Goal: Task Accomplishment & Management: Complete application form

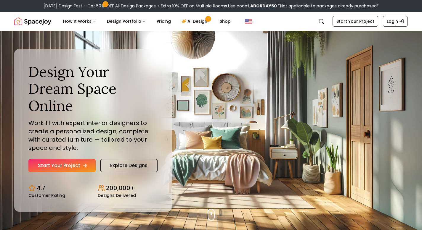
click at [77, 159] on link "Start Your Project" at bounding box center [61, 165] width 67 height 13
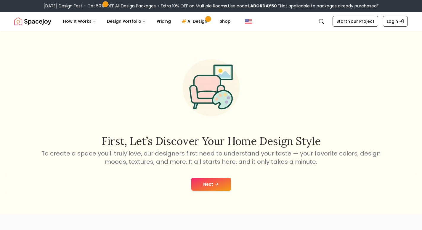
click at [211, 184] on button "Next" at bounding box center [211, 184] width 40 height 13
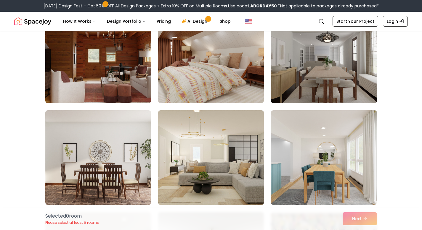
scroll to position [1294, 0]
click at [365, 220] on div "Selected 0 room Please select at least 5 rooms Next" at bounding box center [211, 219] width 341 height 22
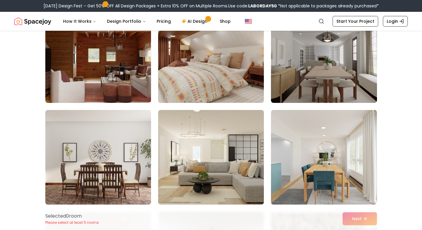
click at [216, 64] on img at bounding box center [210, 55] width 111 height 99
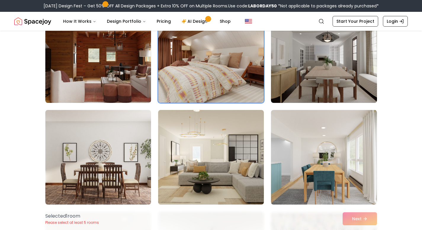
click at [363, 220] on div "Selected 1 room Please select at least 5 rooms Next" at bounding box center [211, 219] width 341 height 22
click at [190, 19] on link "AI Design" at bounding box center [195, 21] width 37 height 12
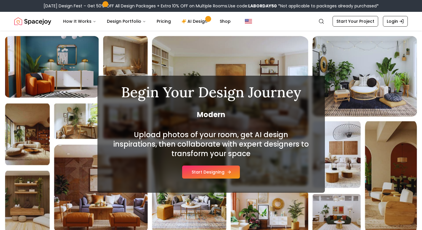
click at [221, 173] on button "Start Designing" at bounding box center [211, 172] width 58 height 13
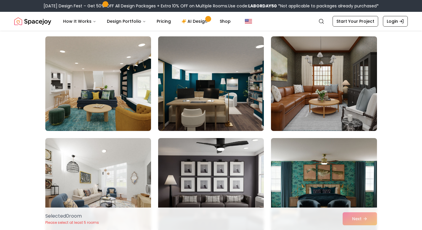
scroll to position [1714, 0]
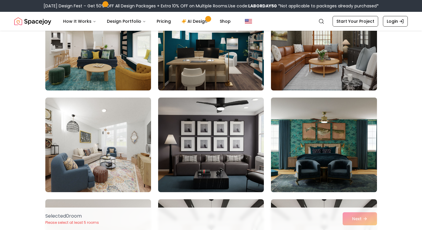
click at [352, 157] on img at bounding box center [323, 144] width 111 height 99
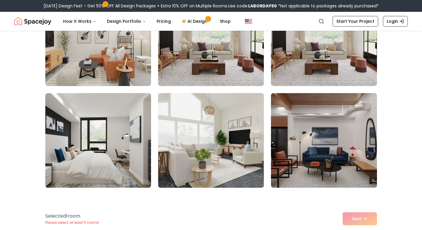
scroll to position [1963, 0]
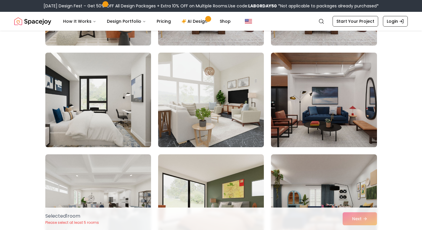
click at [104, 94] on img at bounding box center [98, 99] width 111 height 99
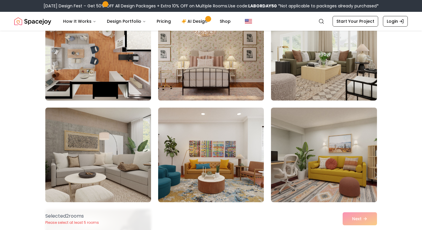
scroll to position [2316, 0]
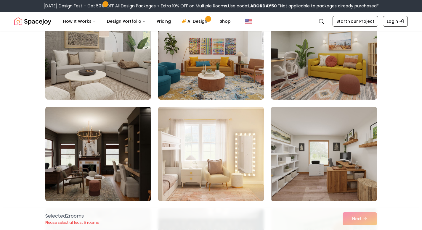
click at [197, 149] on img at bounding box center [210, 154] width 111 height 99
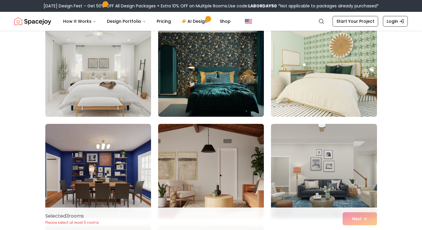
scroll to position [2504, 0]
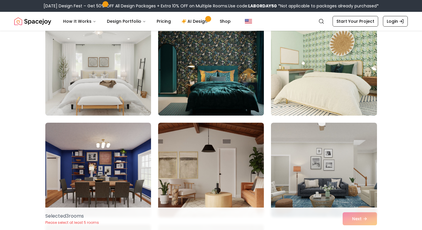
click at [313, 88] on img at bounding box center [323, 68] width 111 height 99
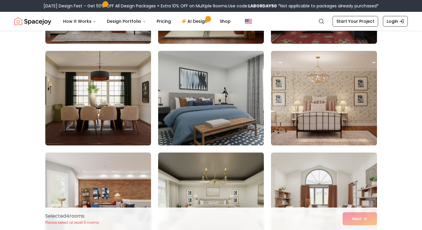
scroll to position [3244, 0]
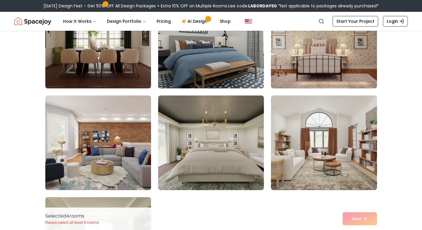
click at [196, 63] on img at bounding box center [210, 40] width 111 height 99
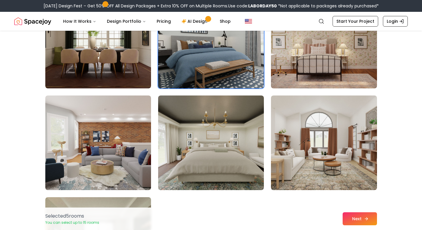
click at [354, 218] on button "Next" at bounding box center [360, 219] width 34 height 13
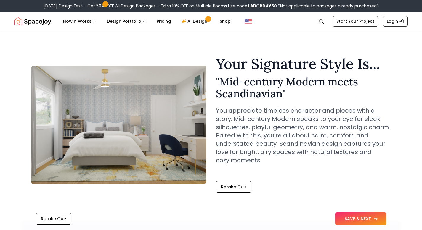
click at [351, 220] on button "SAVE & NEXT" at bounding box center [360, 219] width 51 height 13
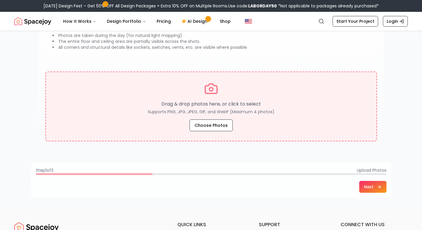
scroll to position [85, 0]
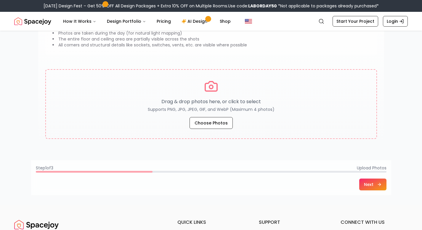
click at [377, 186] on icon at bounding box center [379, 184] width 5 height 5
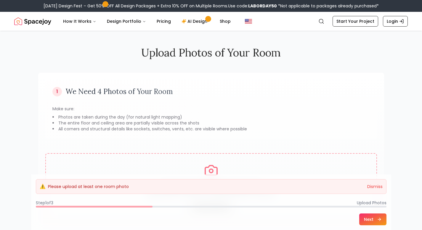
scroll to position [0, 0]
